Goal: Find specific page/section

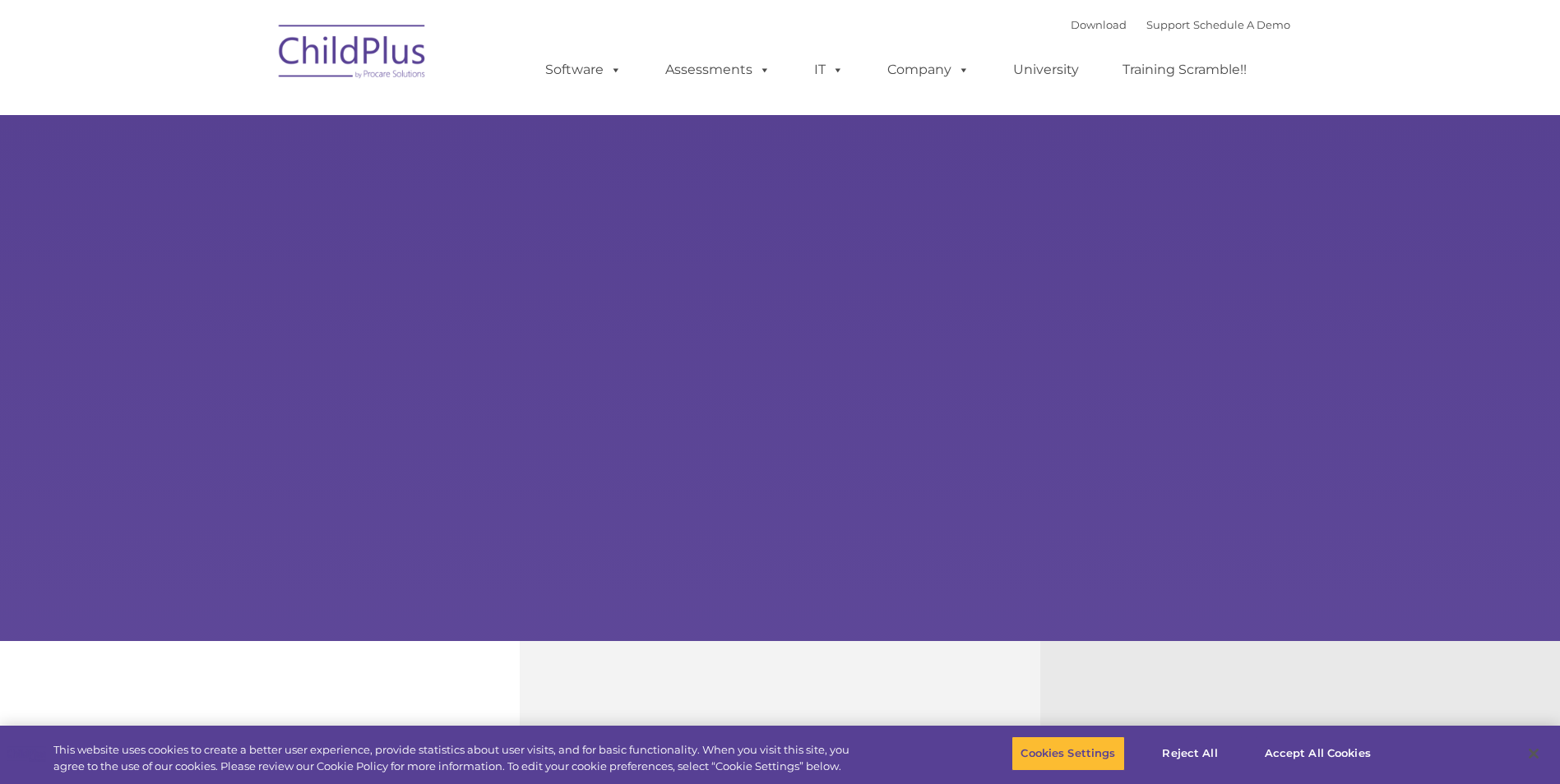
select select "MEDIUM"
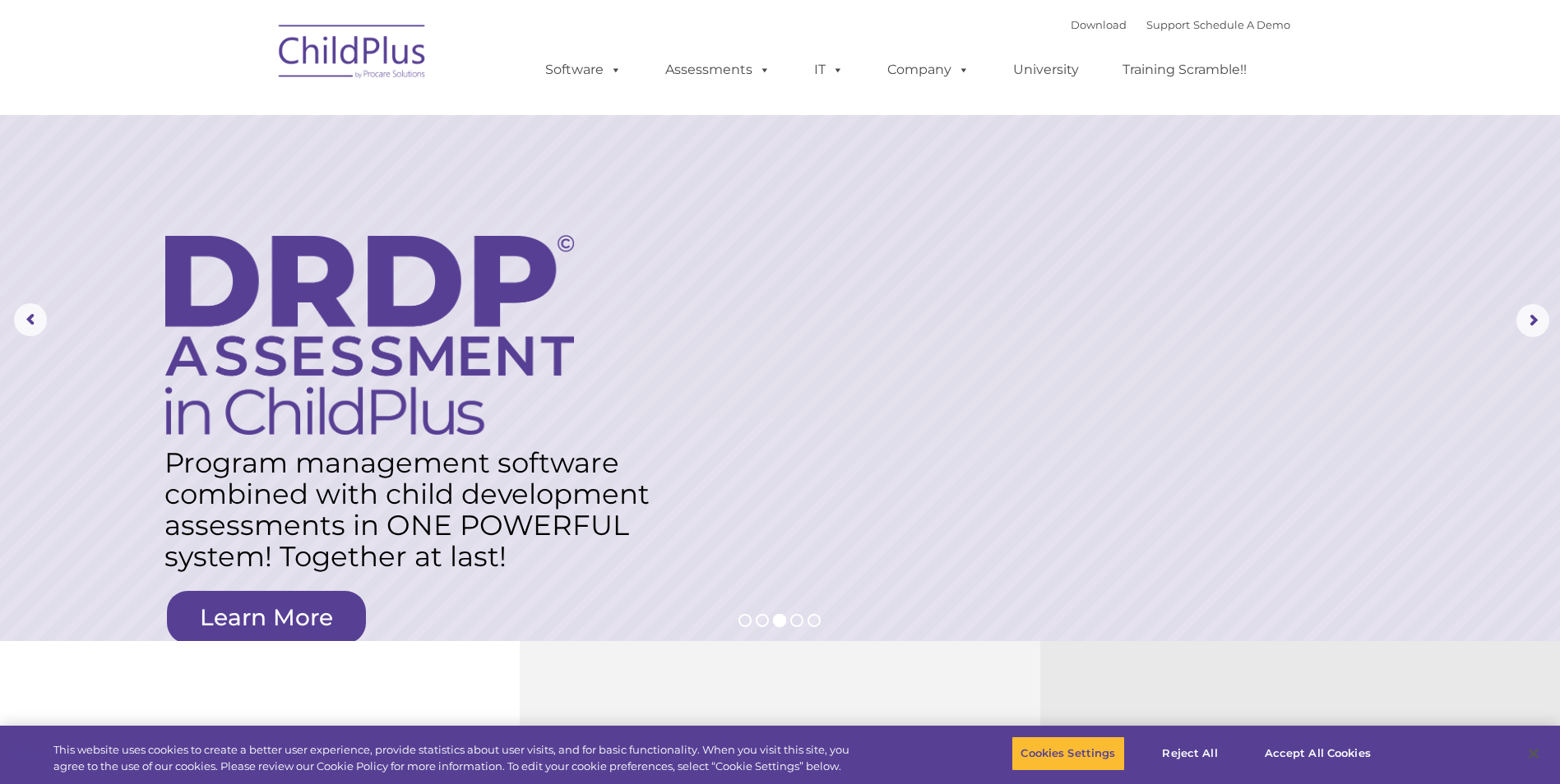
click at [1479, 14] on nav "Download Support | Schedule A Demo  MENU MENU Software ChildPlus: The original…" at bounding box center [780, 57] width 1560 height 115
click at [1439, 69] on nav "Download Support | Schedule A Demo  MENU MENU Software ChildPlus: The original…" at bounding box center [780, 57] width 1560 height 115
click at [491, 48] on div "Download Support | Schedule A Demo  MENU MENU Software ChildPlus: The original…" at bounding box center [780, 57] width 1020 height 90
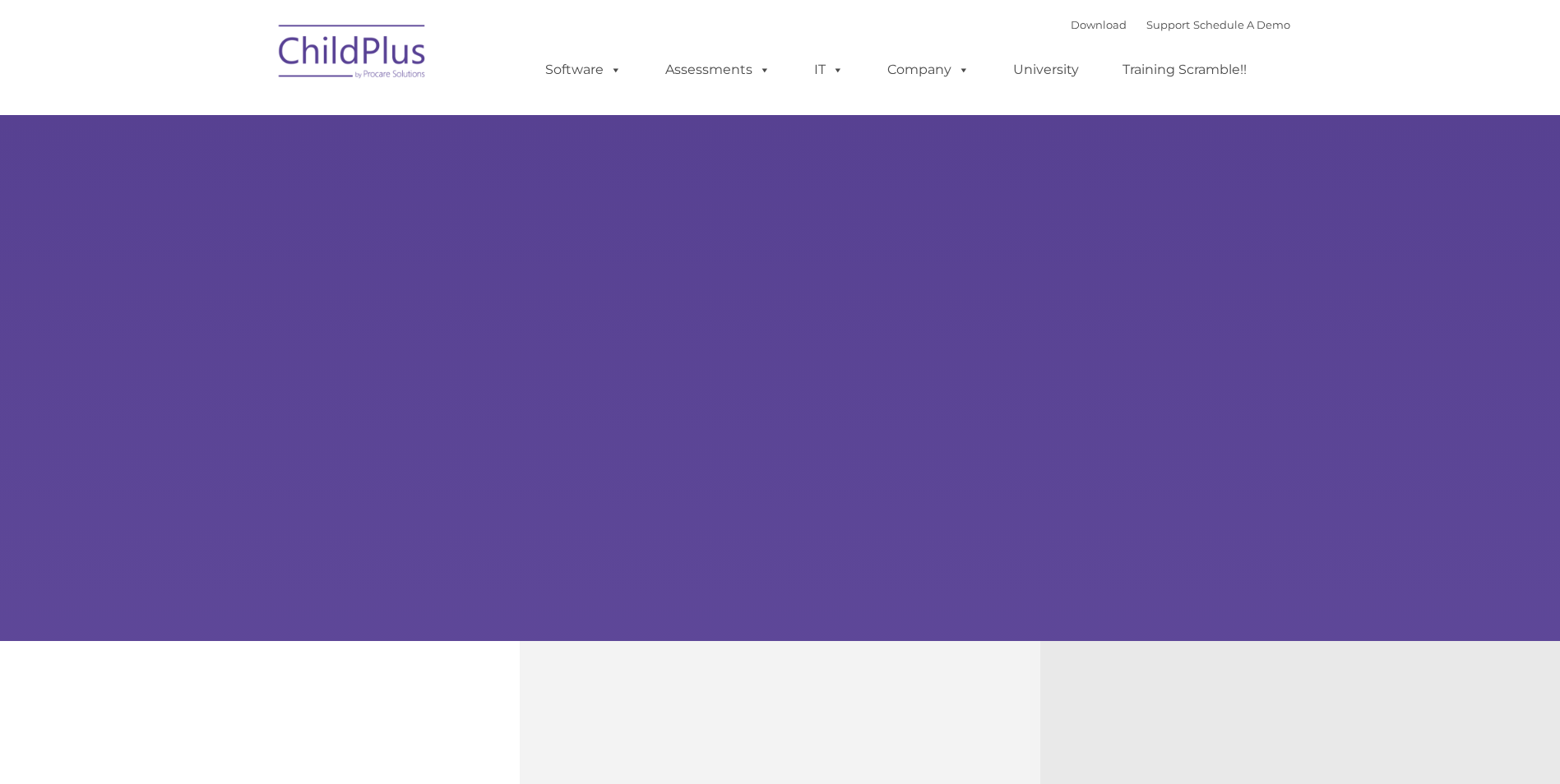
type input ""
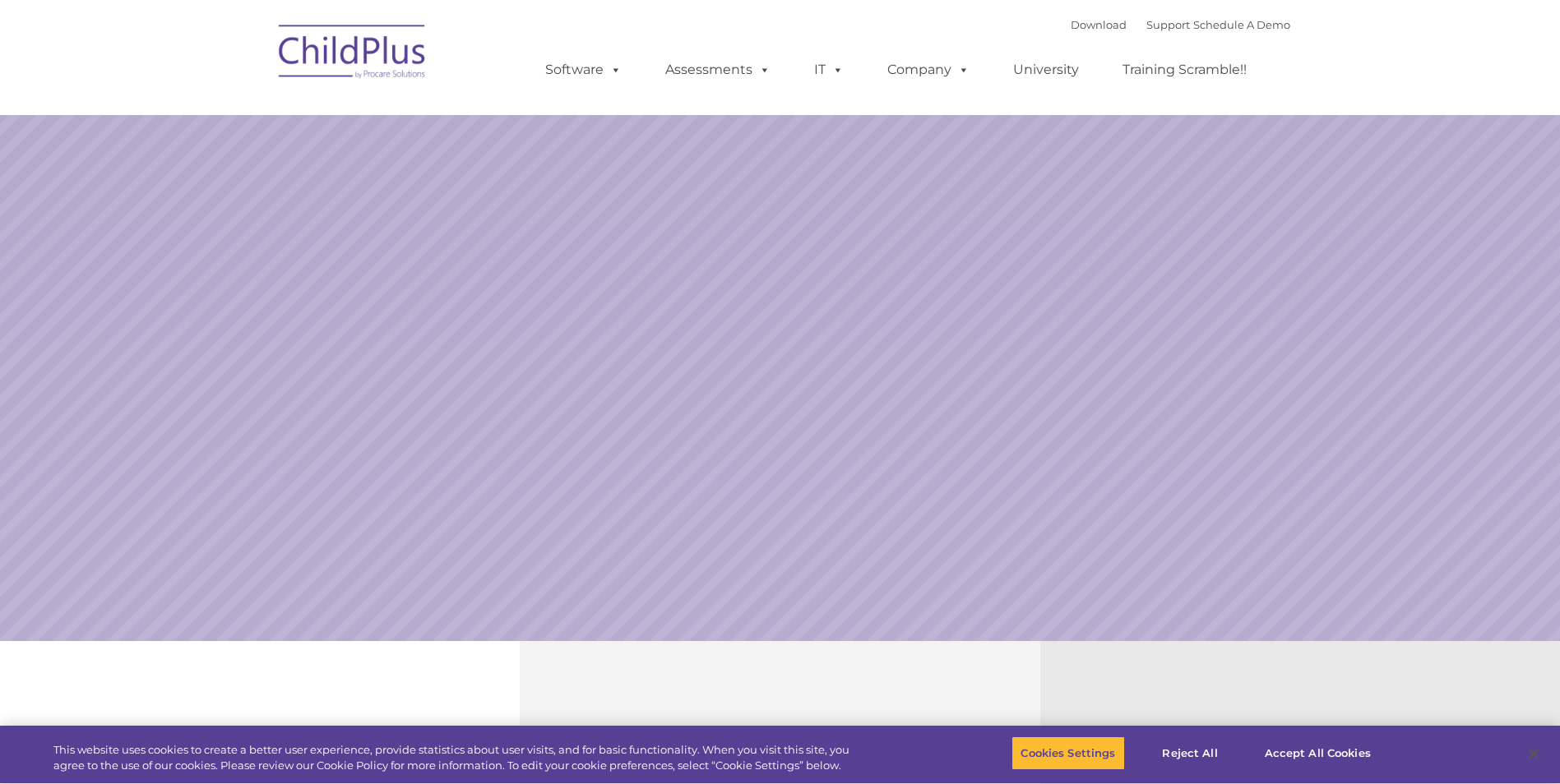
select select "MEDIUM"
